Goal: Task Accomplishment & Management: Complete application form

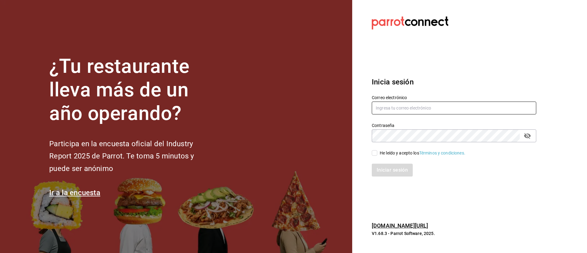
click at [418, 109] on input "text" at bounding box center [454, 108] width 165 height 13
type input "[EMAIL_ADDRESS][DOMAIN_NAME]"
click at [394, 153] on div "He leído y acepto los Términos y condiciones." at bounding box center [423, 153] width 86 height 6
click at [377, 153] on input "He leído y acepto los Términos y condiciones." at bounding box center [375, 153] width 6 height 6
checkbox input "true"
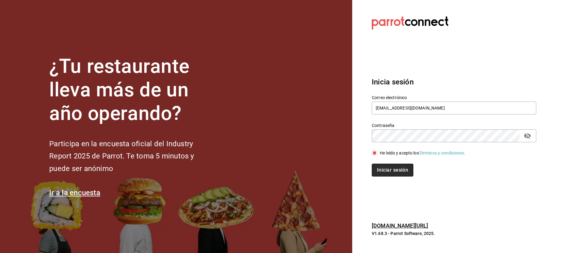
click at [389, 169] on button "Iniciar sesión" at bounding box center [393, 170] width 42 height 13
